Goal: Transaction & Acquisition: Purchase product/service

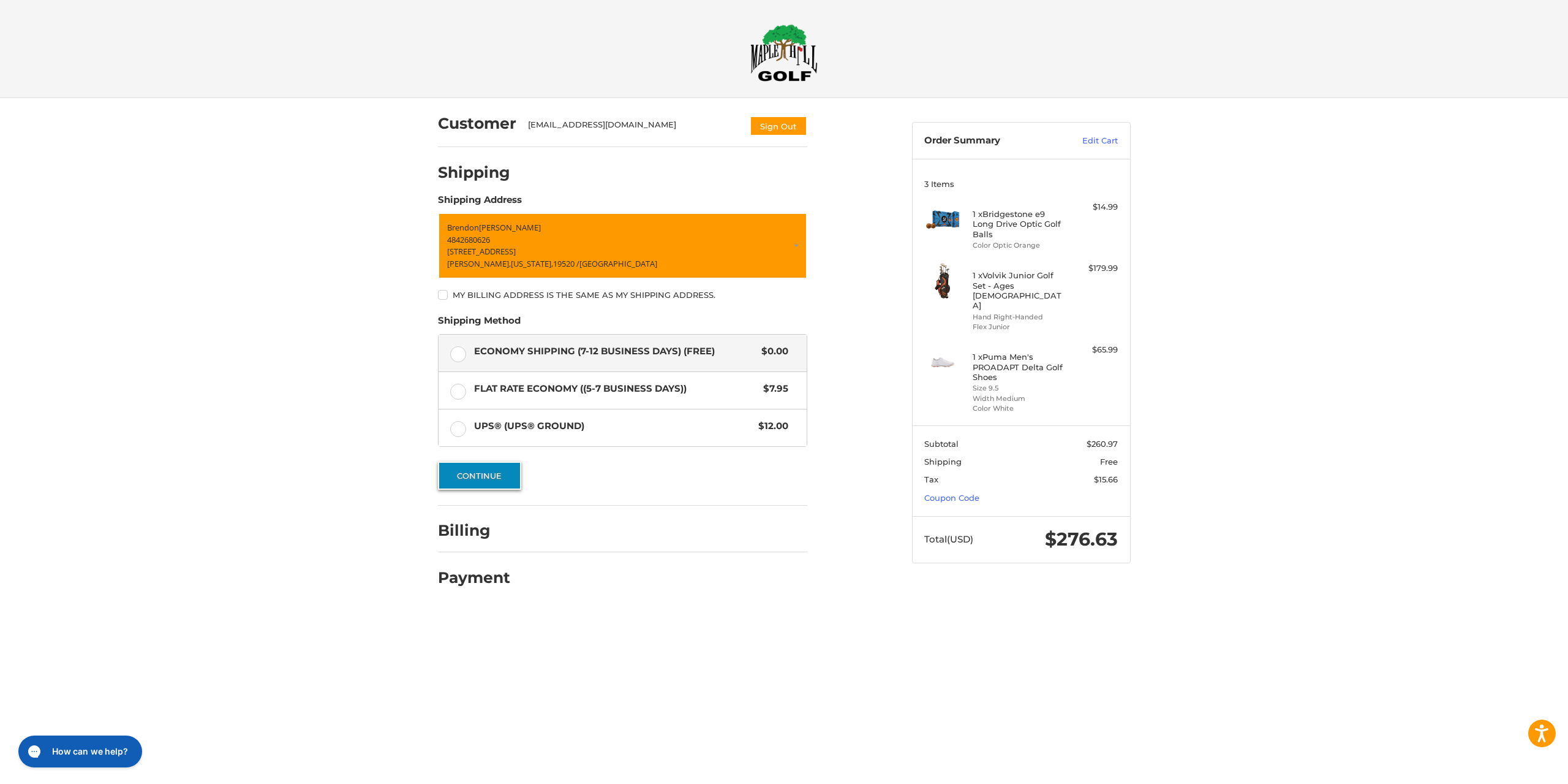
click at [479, 475] on button "Continue" at bounding box center [479, 475] width 83 height 28
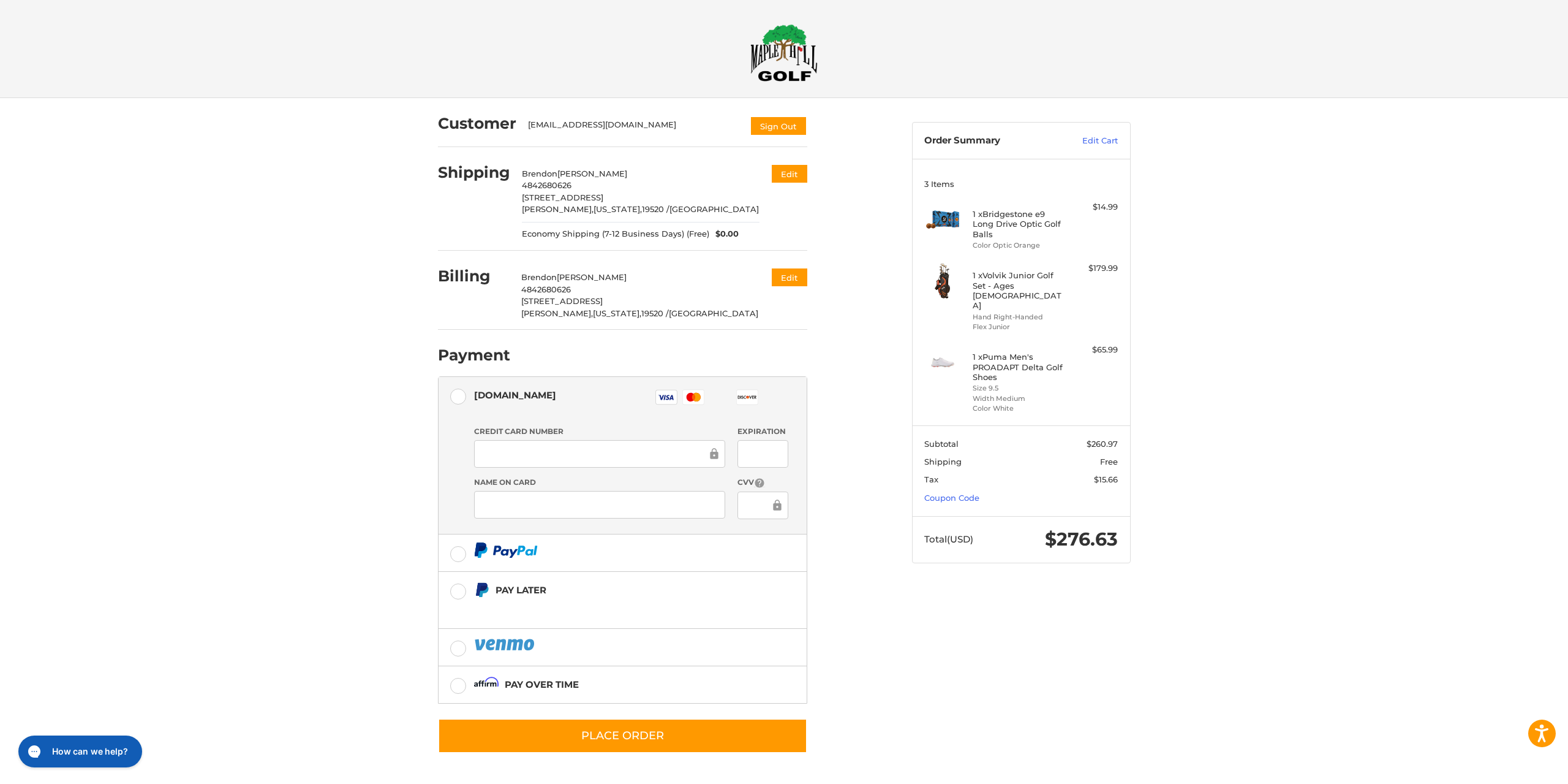
click at [538, 443] on div at bounding box center [599, 453] width 252 height 27
click at [546, 515] on div at bounding box center [599, 504] width 252 height 27
click at [523, 512] on div at bounding box center [599, 504] width 252 height 27
click at [533, 496] on div at bounding box center [599, 504] width 252 height 27
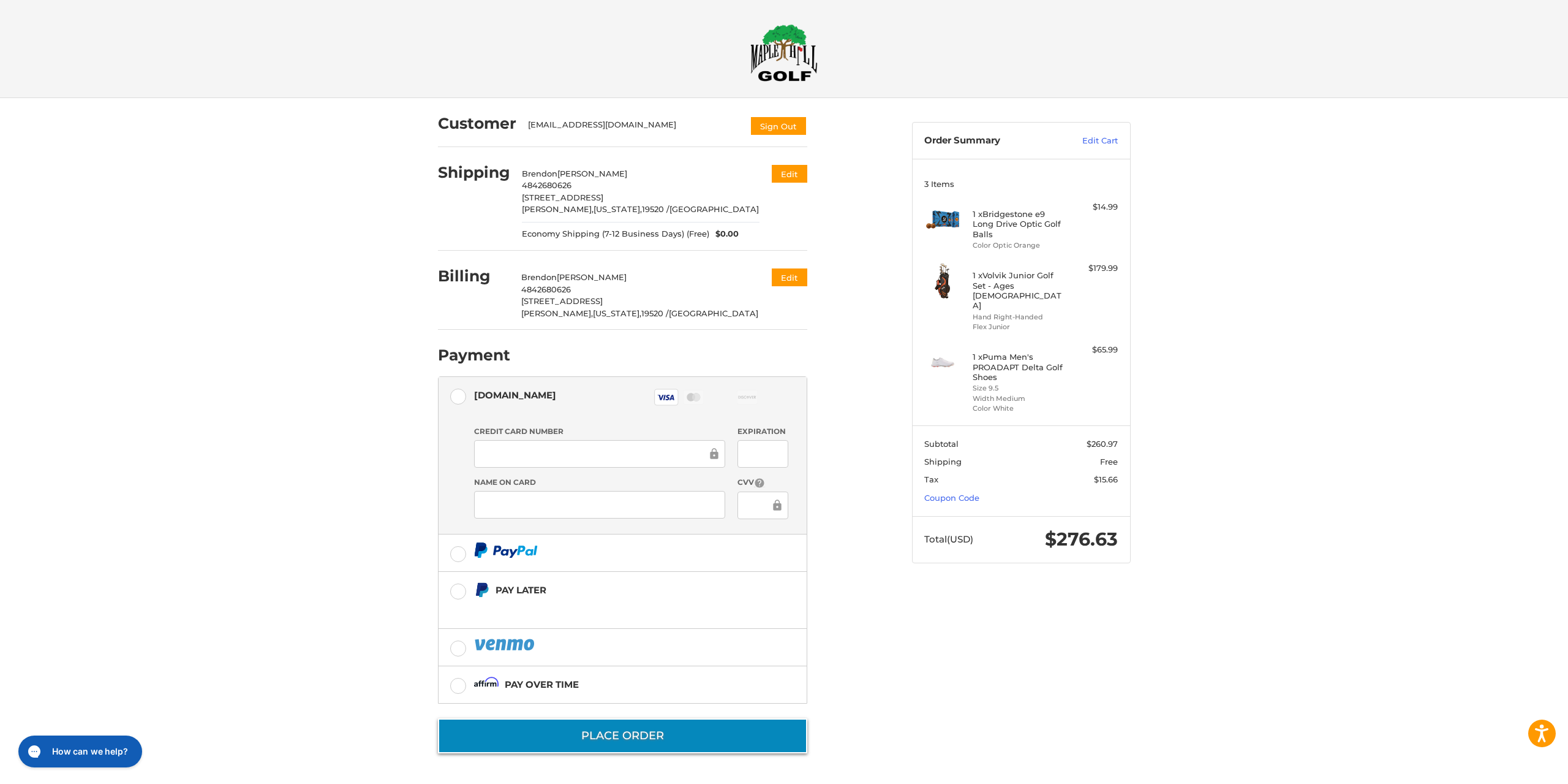
click at [611, 733] on button "Place Order" at bounding box center [622, 735] width 369 height 35
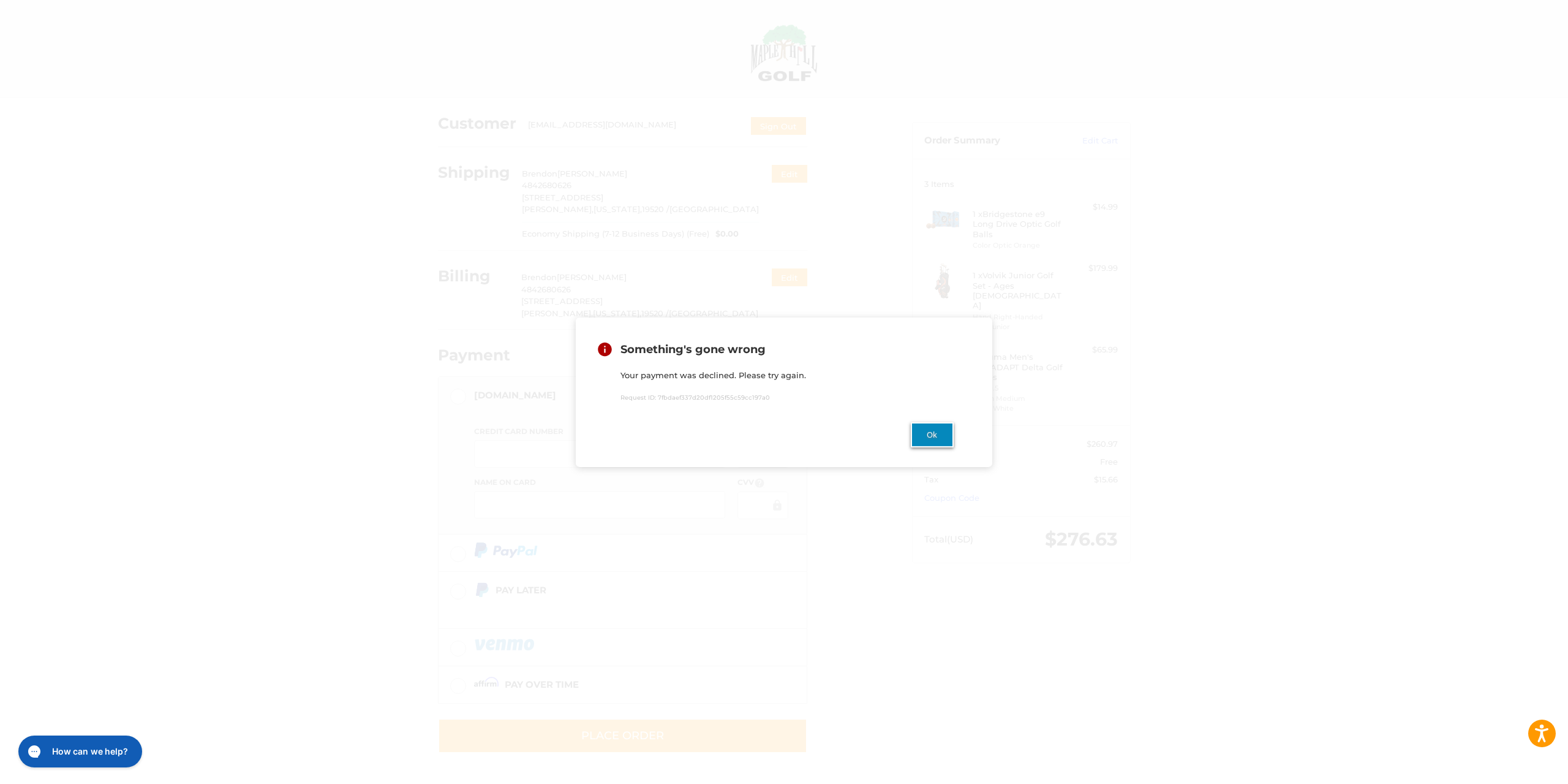
click at [925, 444] on button "Ok" at bounding box center [932, 434] width 43 height 25
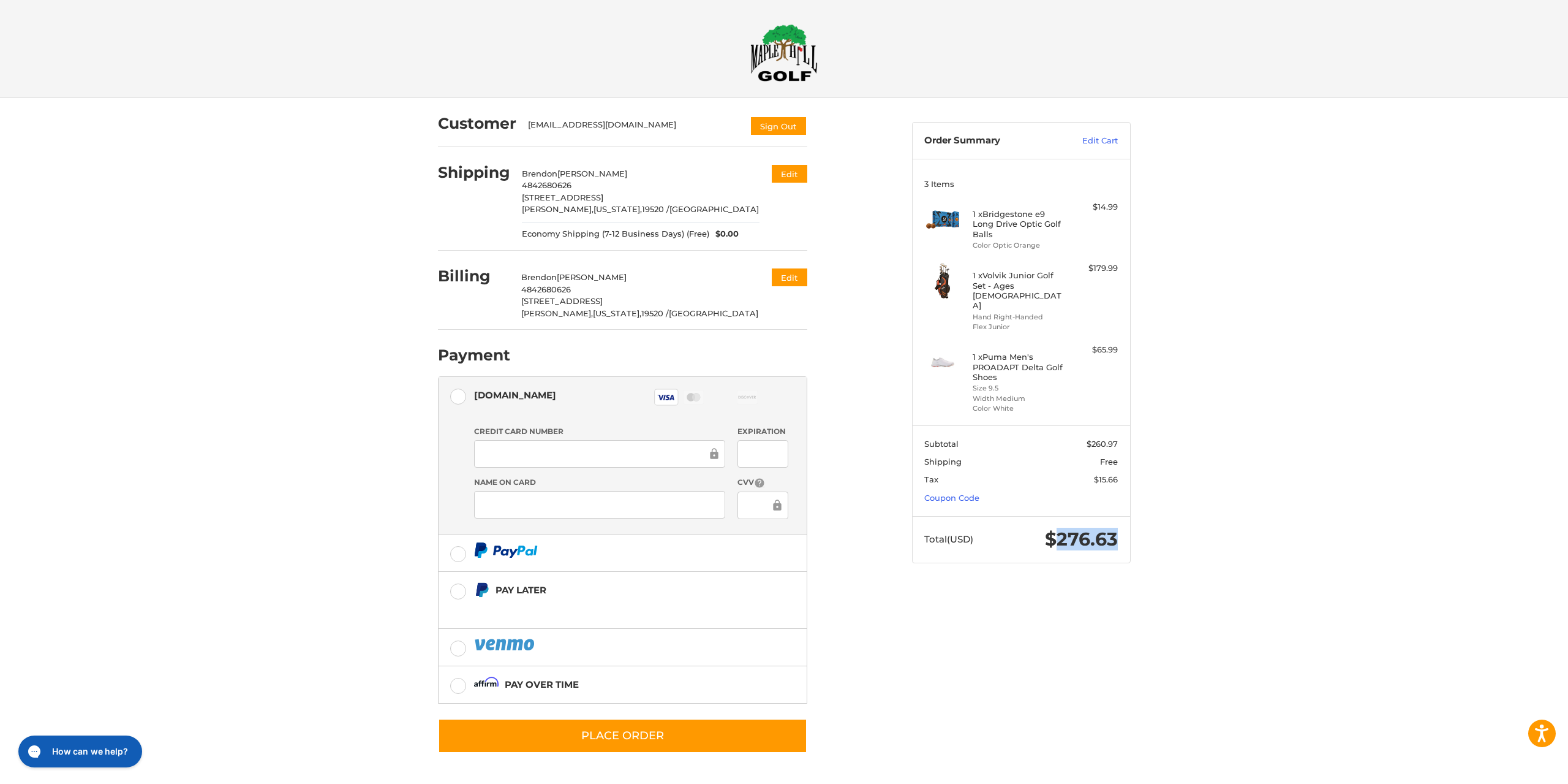
drag, startPoint x: 1060, startPoint y: 515, endPoint x: 1154, endPoint y: 515, distance: 94.0
click at [1154, 515] on div "Customer [EMAIL_ADDRESS][DOMAIN_NAME] Sign Out Shipping [PERSON_NAME] 484268062…" at bounding box center [784, 439] width 1568 height 681
click at [941, 633] on div "Customer [EMAIL_ADDRESS][DOMAIN_NAME] Sign Out Shipping [PERSON_NAME] 484268062…" at bounding box center [784, 439] width 735 height 681
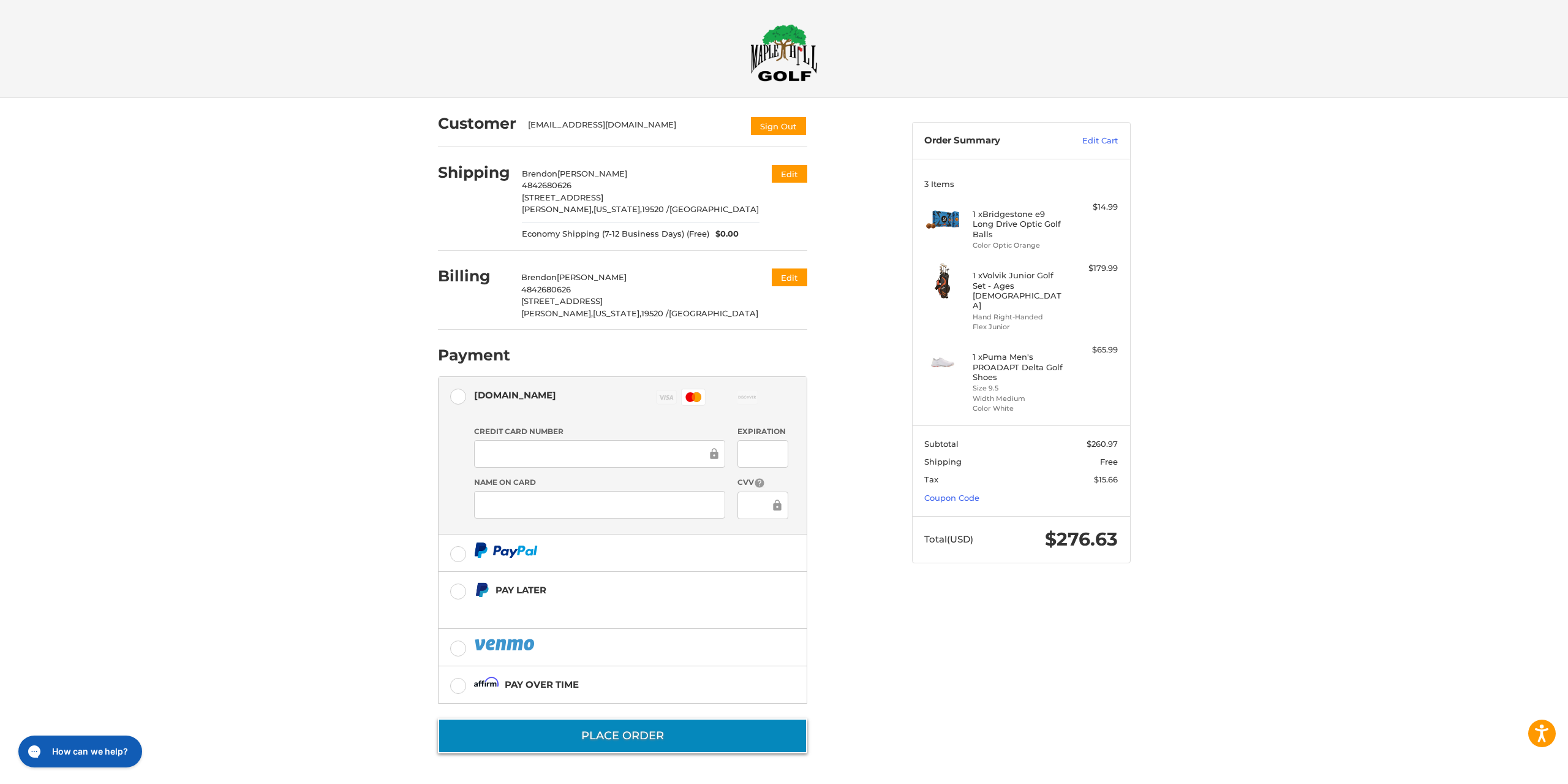
click at [569, 743] on button "Place Order" at bounding box center [622, 735] width 369 height 35
